Goal: Find specific page/section: Locate a particular part of the current website

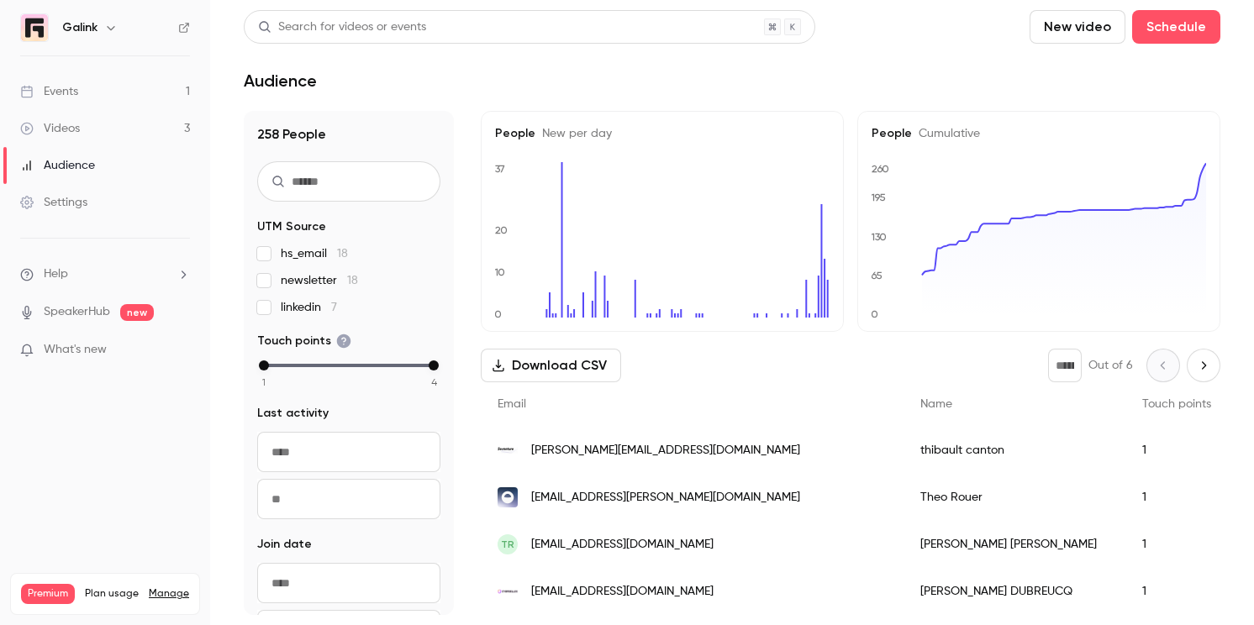
click at [105, 73] on link "Events 1" at bounding box center [105, 91] width 210 height 37
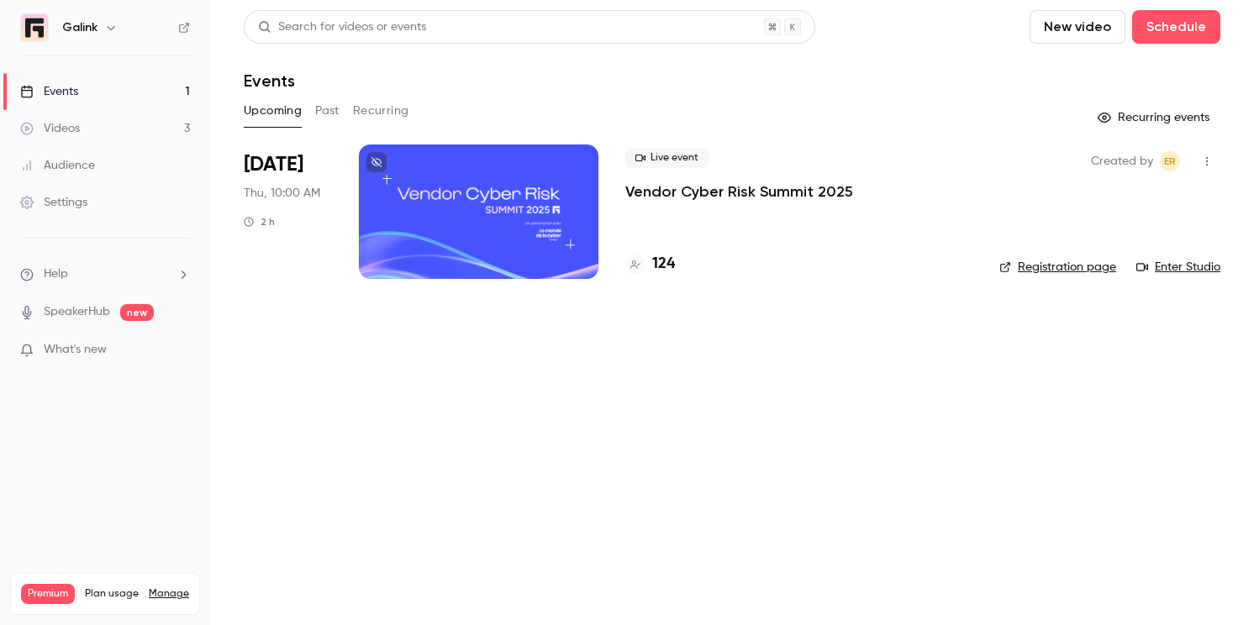
click at [688, 170] on div "Live event Vendor Cyber Risk Summit 2025" at bounding box center [798, 175] width 347 height 54
click at [678, 187] on p "Vendor Cyber Risk Summit 2025" at bounding box center [739, 192] width 228 height 20
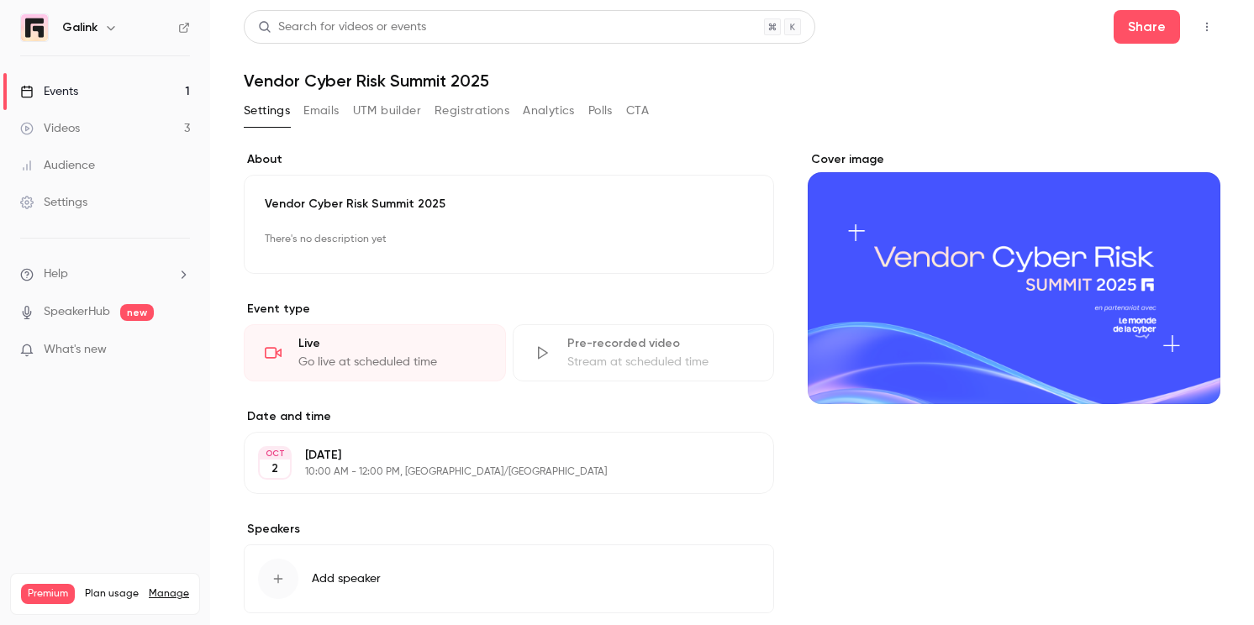
click at [476, 113] on button "Registrations" at bounding box center [472, 111] width 75 height 27
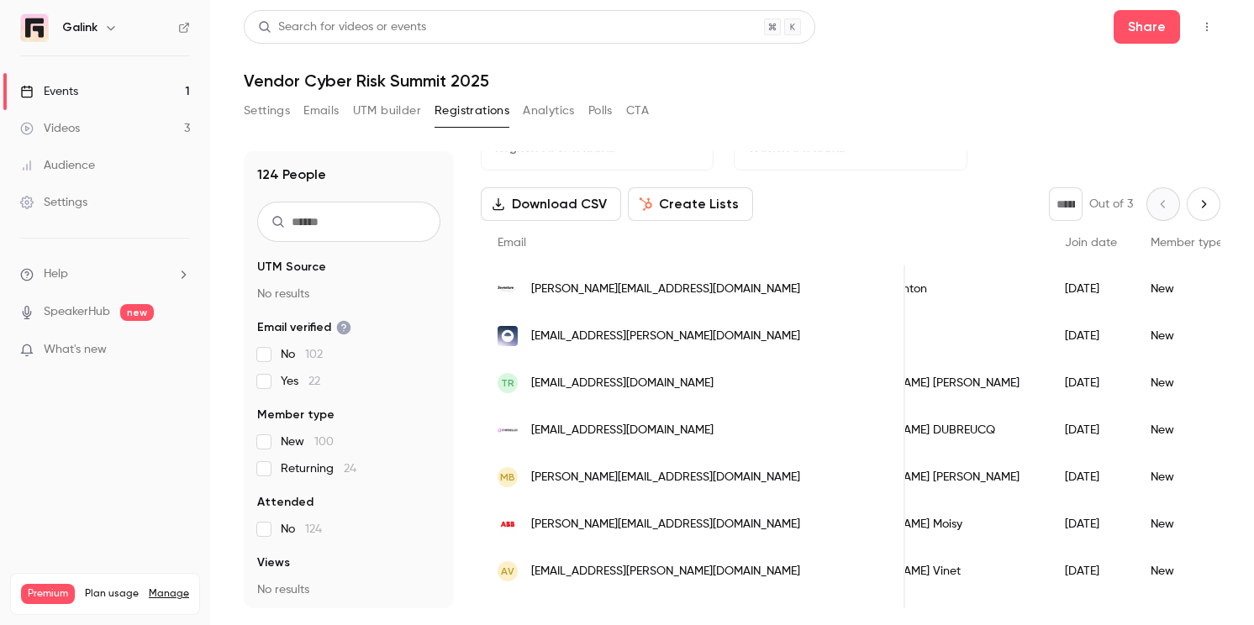
scroll to position [0, 61]
